Goal: Check status

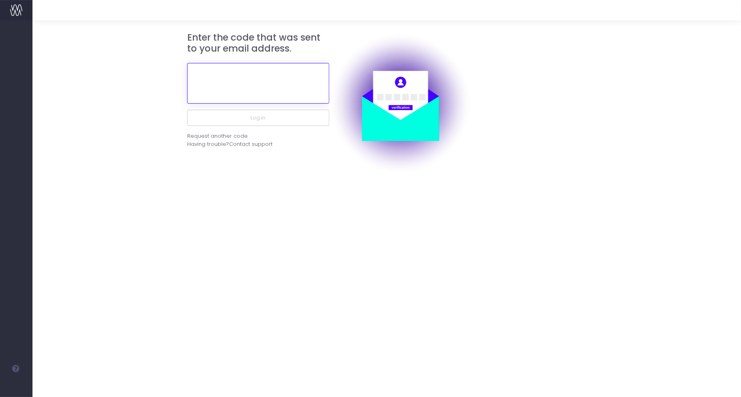
click at [219, 82] on input "text" at bounding box center [258, 83] width 142 height 41
paste input "334974"
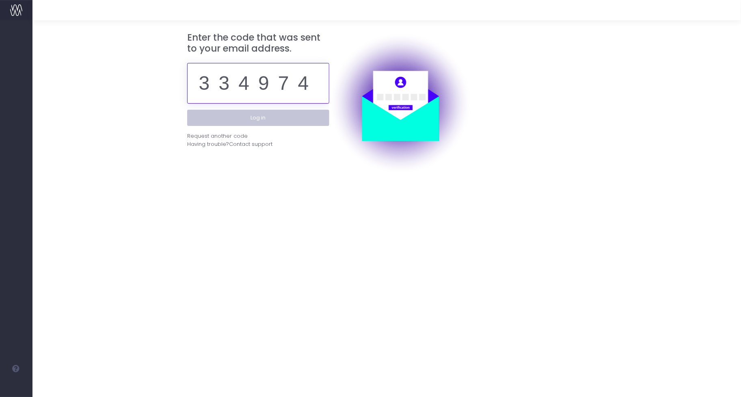
type input "334974"
click at [263, 117] on button "Log in" at bounding box center [258, 118] width 142 height 16
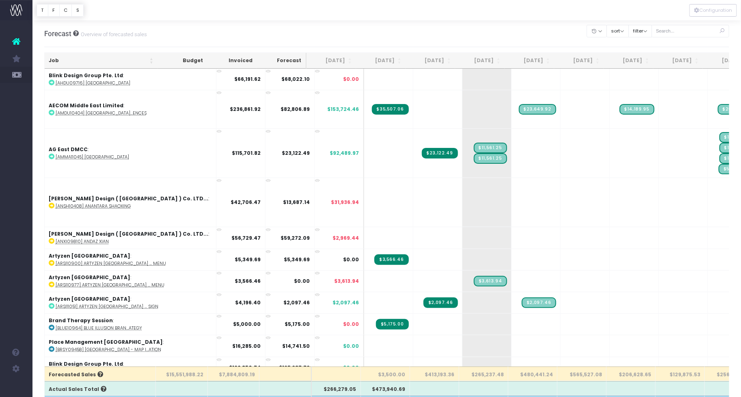
click at [390, 63] on th "Aug 25" at bounding box center [381, 61] width 50 height 16
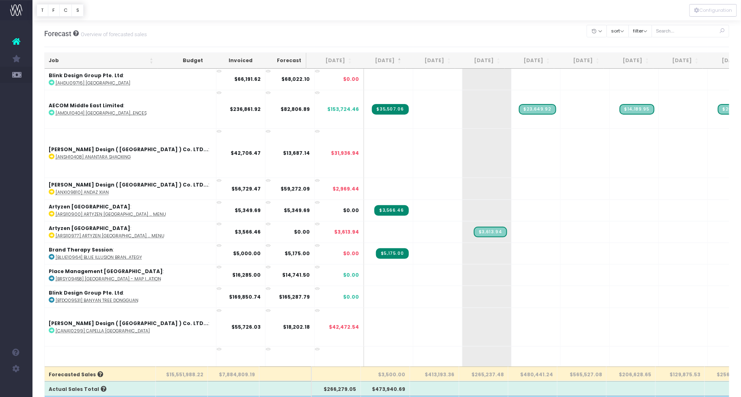
click at [390, 63] on th "Aug 25" at bounding box center [381, 61] width 50 height 16
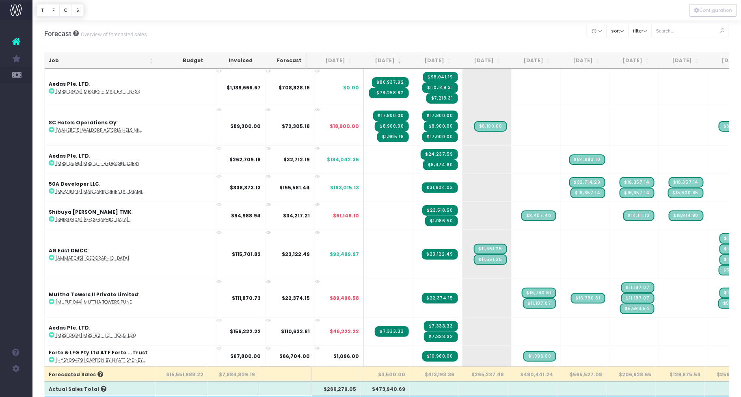
click at [435, 61] on th "Sep 25" at bounding box center [431, 61] width 50 height 16
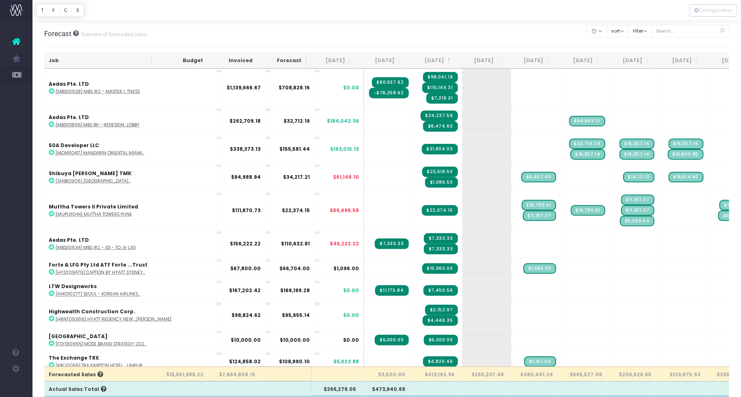
click at [435, 61] on th "Sep 25" at bounding box center [431, 61] width 50 height 16
